Goal: Task Accomplishment & Management: Manage account settings

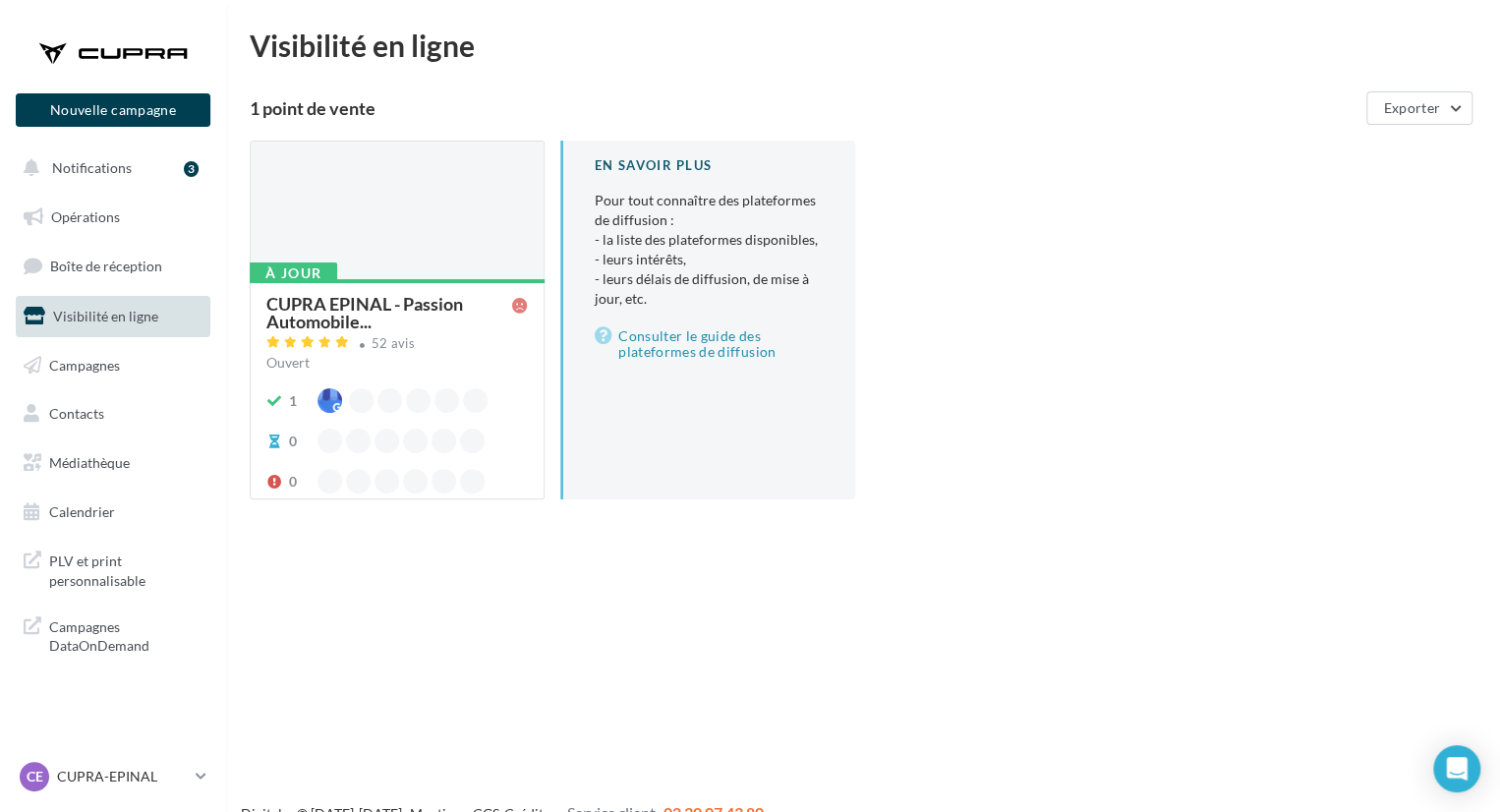
scroll to position [32, 0]
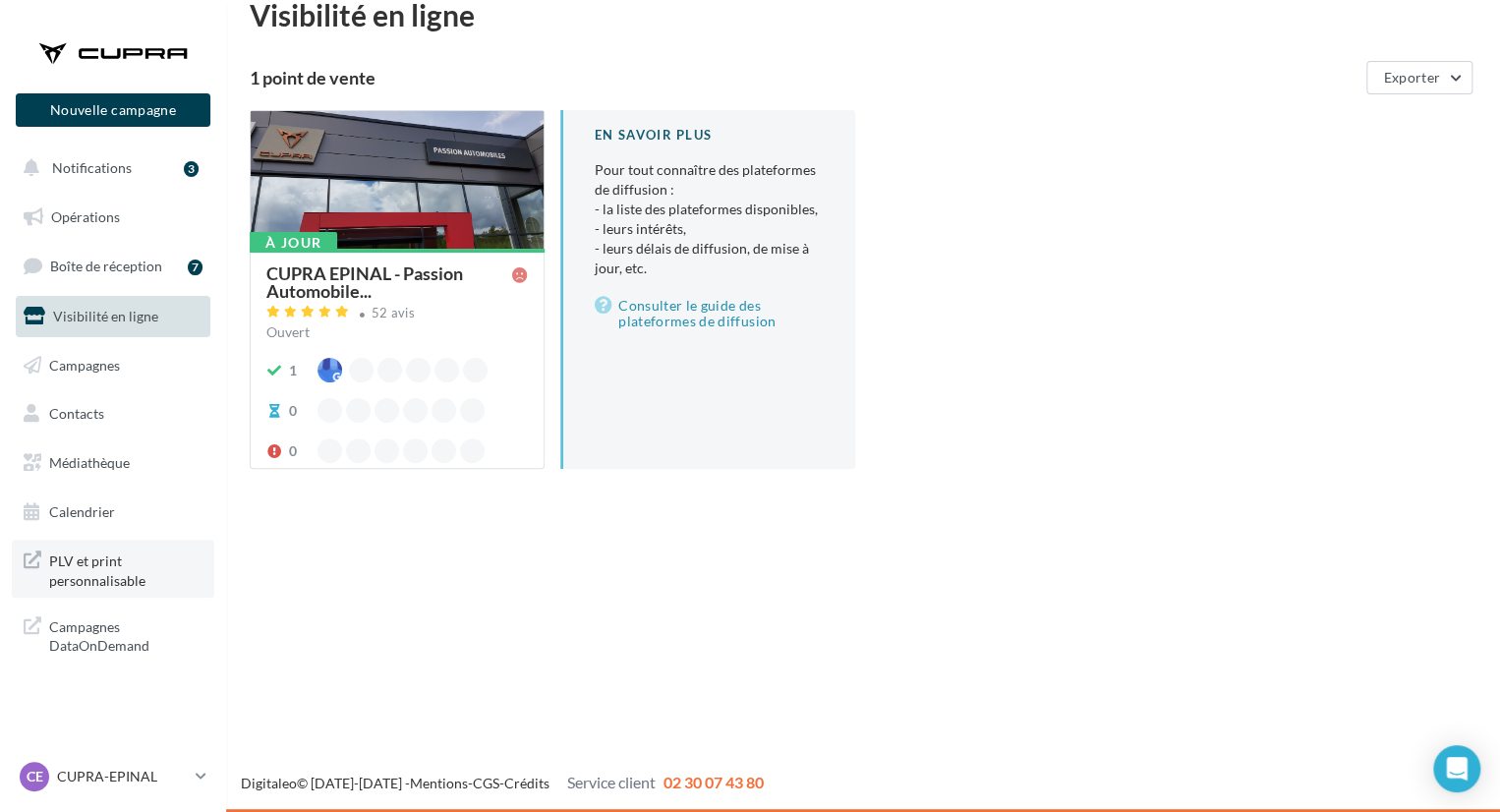
click at [107, 586] on span "PLV et print personnalisable" at bounding box center [126, 568] width 154 height 43
click at [61, 253] on link "Boîte de réception 7" at bounding box center [113, 266] width 202 height 43
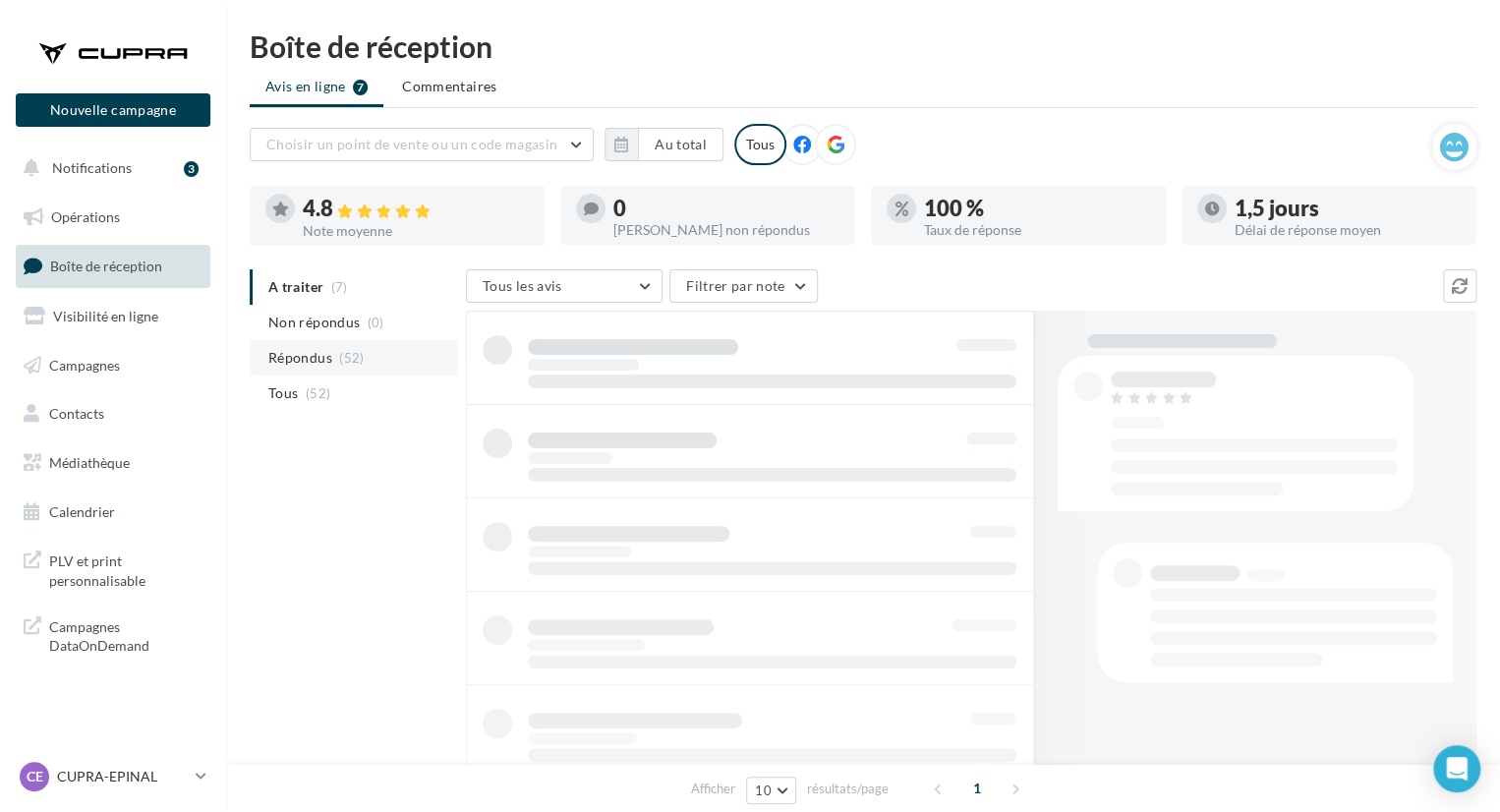
click at [340, 340] on li "Répondus (52)" at bounding box center [354, 358] width 208 height 36
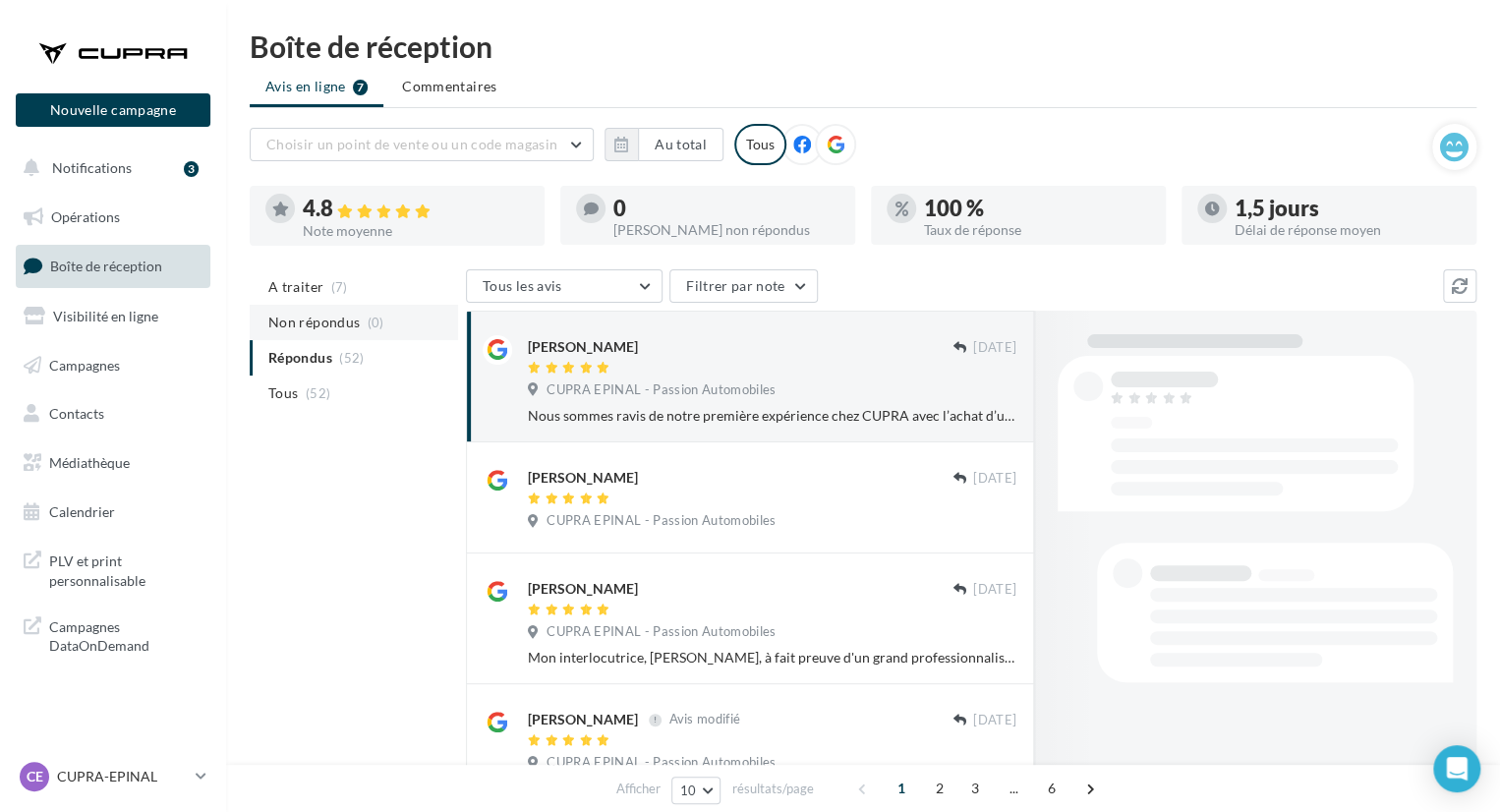
click at [341, 325] on span "Non répondus" at bounding box center [314, 322] width 91 height 20
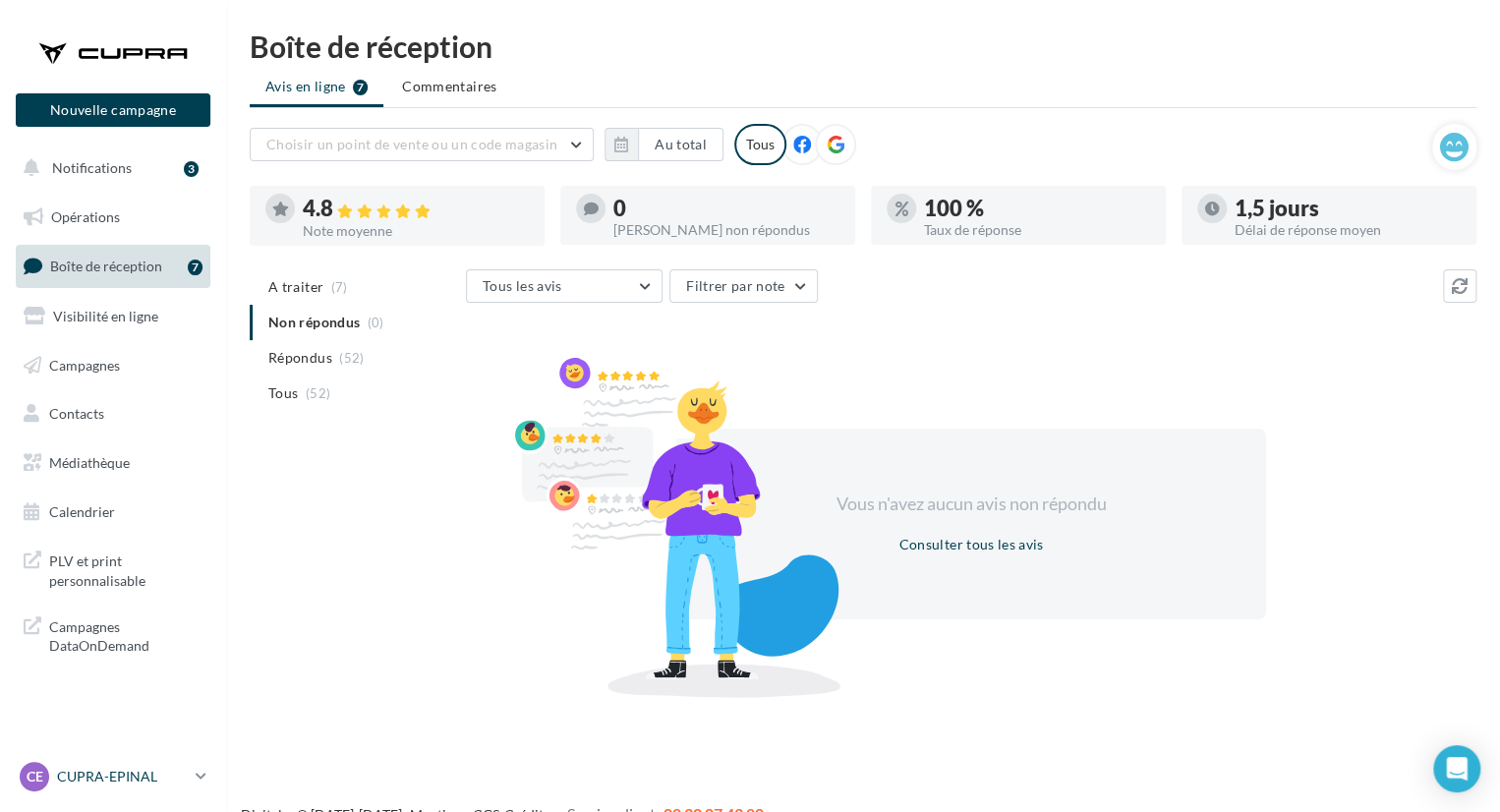
click at [94, 757] on link "CE CUPRA-EPINAL cupra_epinal" at bounding box center [113, 776] width 194 height 38
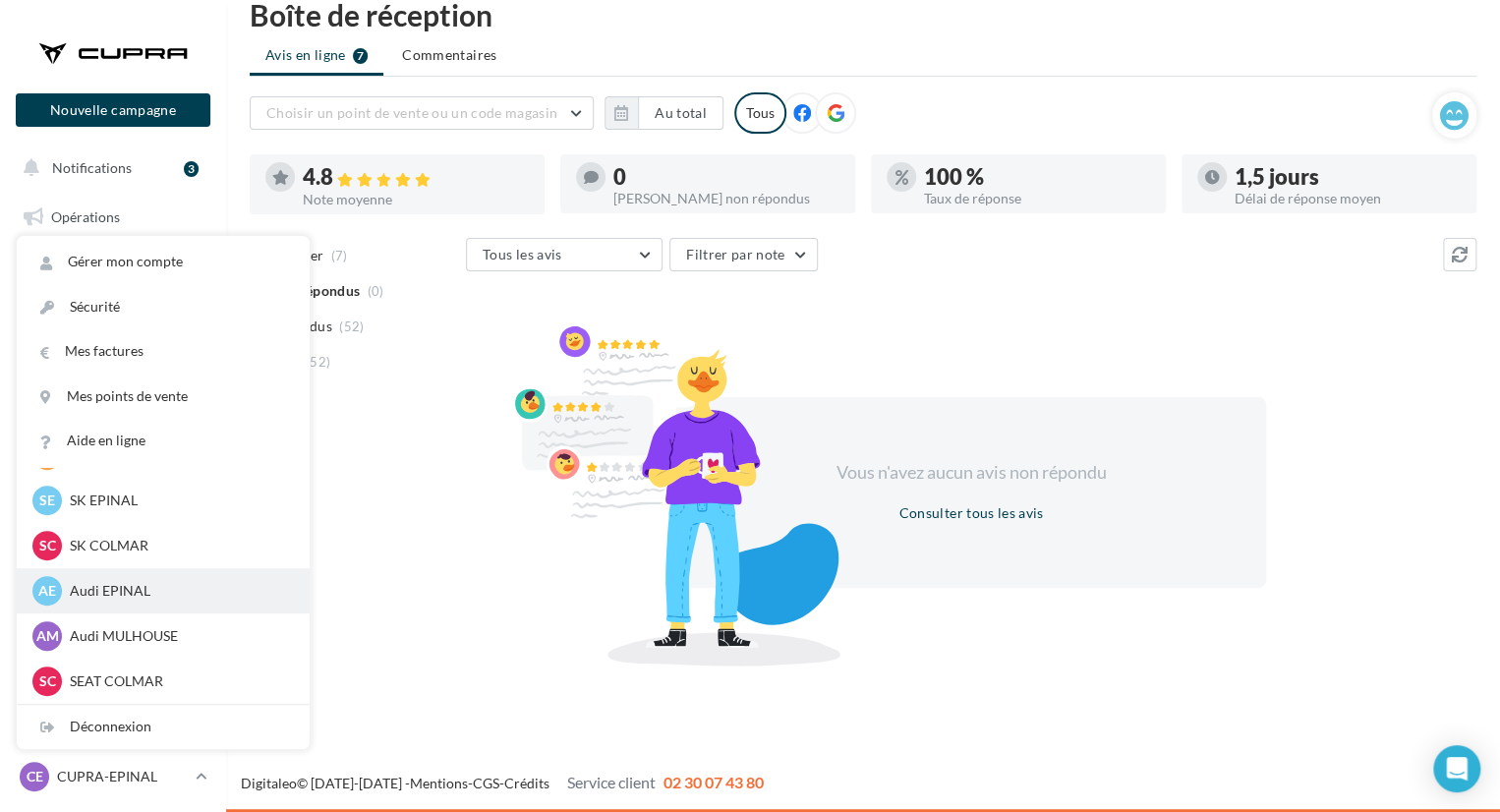
scroll to position [74, 0]
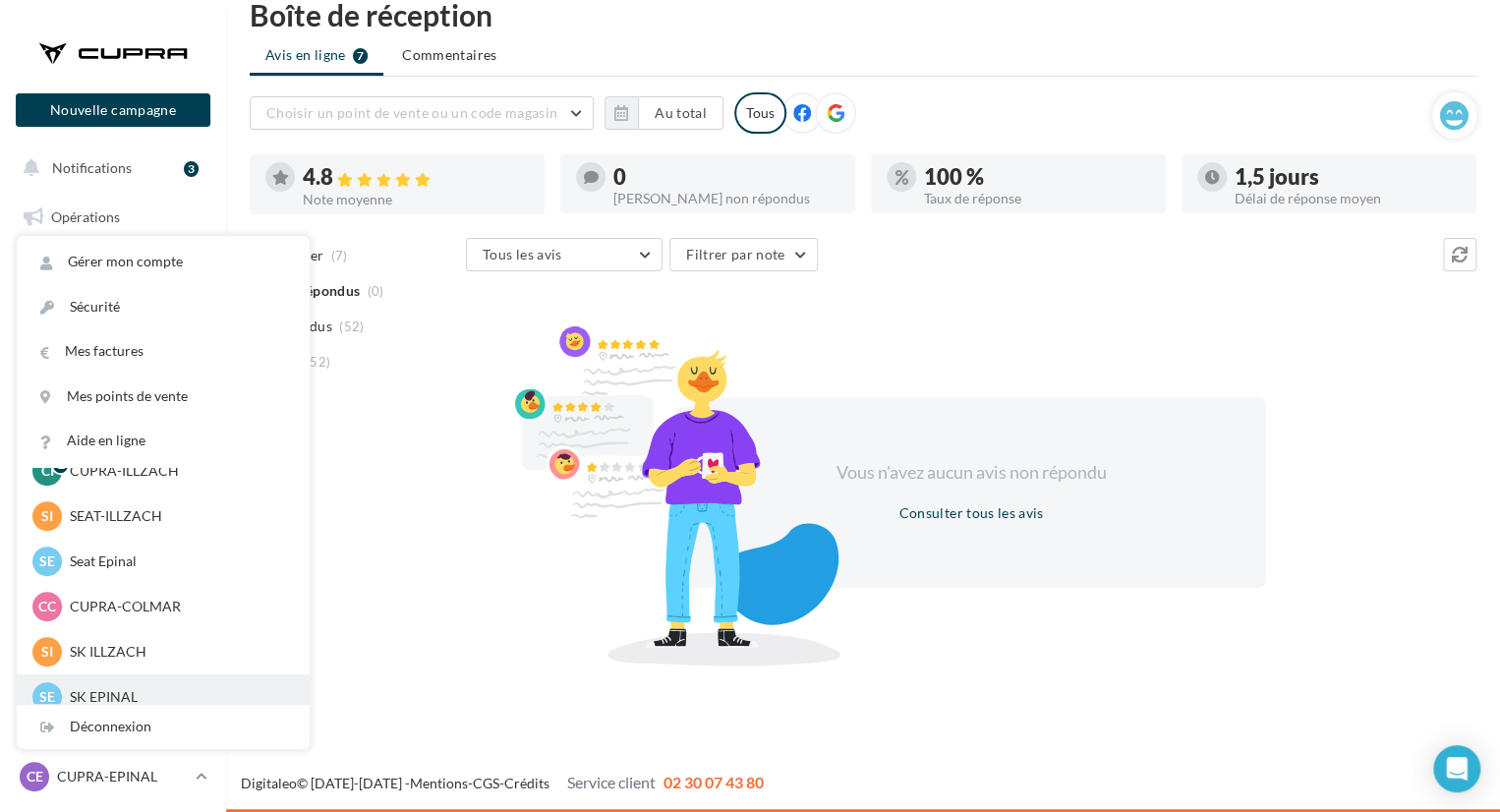
click at [142, 687] on p "SK EPINAL" at bounding box center [177, 697] width 216 height 20
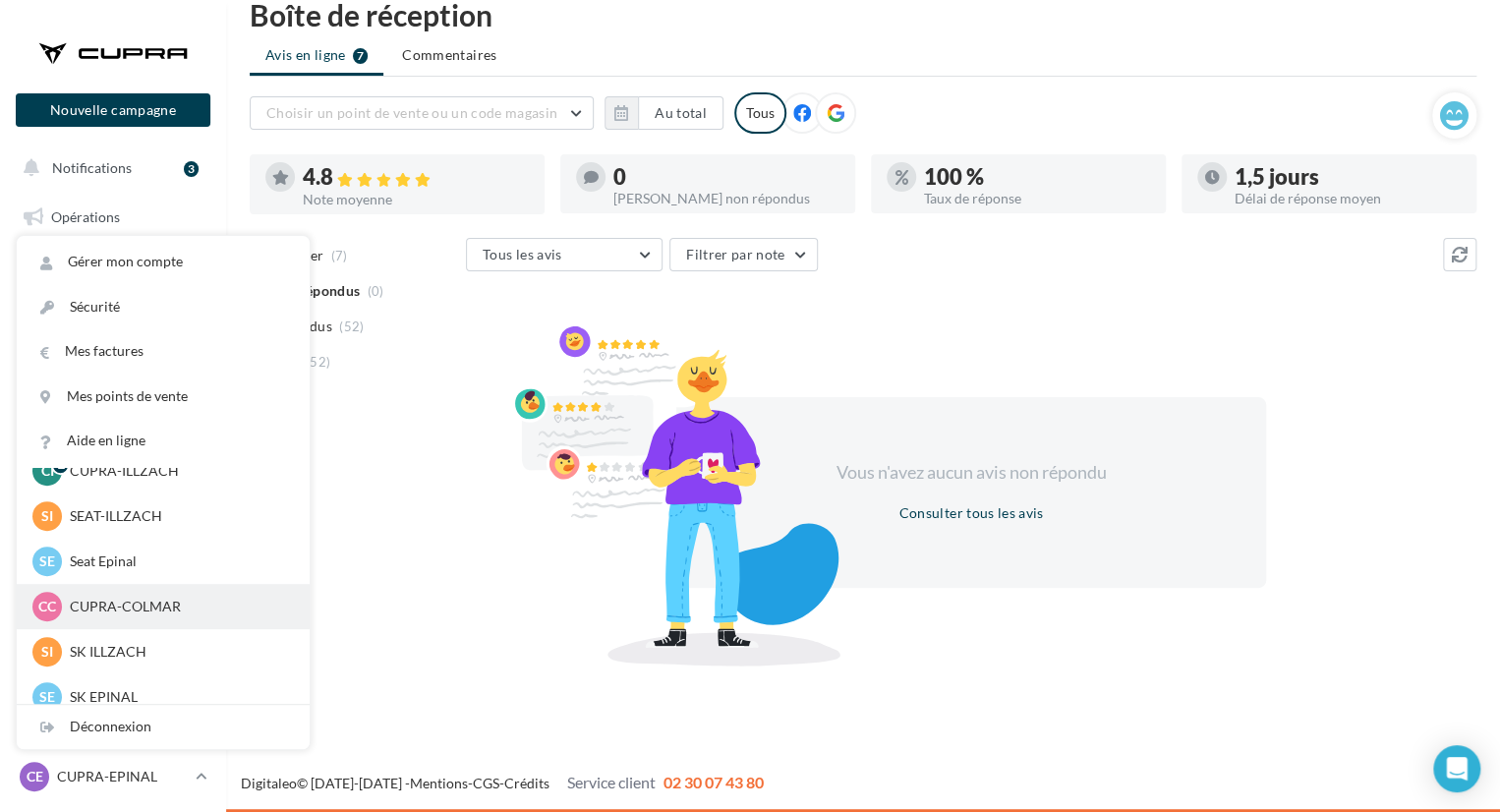
scroll to position [272, 0]
